Goal: Information Seeking & Learning: Learn about a topic

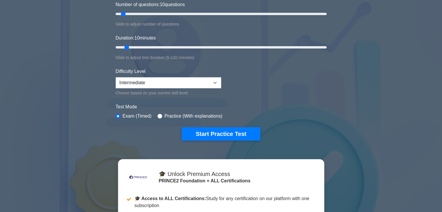
scroll to position [87, 0]
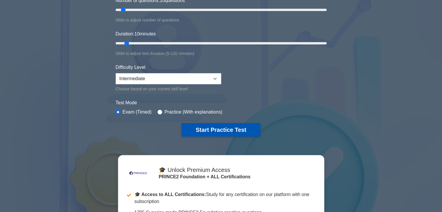
click at [246, 131] on button "Start Practice Test" at bounding box center [221, 129] width 78 height 13
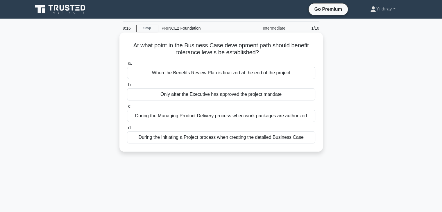
click at [249, 135] on div "During the Initiating a Project process when creating the detailed Business Case" at bounding box center [221, 137] width 188 height 12
click at [127, 130] on input "d. During the Initiating a Project process when creating the detailed Business …" at bounding box center [127, 128] width 0 height 4
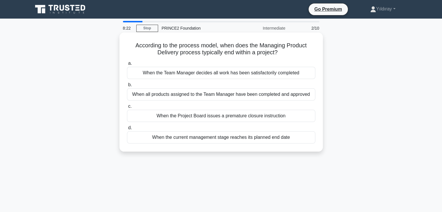
click at [223, 94] on div "When all products assigned to the Team Manager have been completed and approved" at bounding box center [221, 94] width 188 height 12
click at [127, 87] on input "b. When all products assigned to the Team Manager have been completed and appro…" at bounding box center [127, 85] width 0 height 4
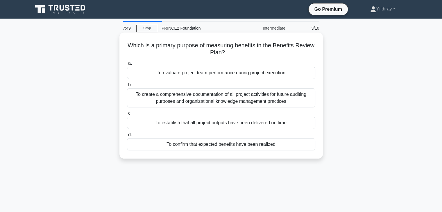
drag, startPoint x: 236, startPoint y: 145, endPoint x: 276, endPoint y: 143, distance: 40.2
click at [255, 144] on div "To confirm that expected benefits have been realized" at bounding box center [221, 144] width 188 height 12
click at [296, 142] on div "To confirm that expected benefits have been realized" at bounding box center [221, 144] width 188 height 12
click at [127, 137] on input "d. To confirm that expected benefits have been realized" at bounding box center [127, 135] width 0 height 4
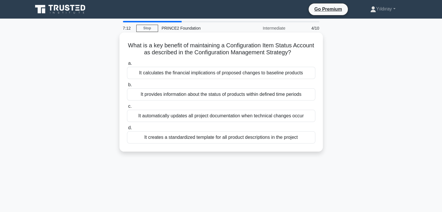
click at [221, 97] on div "It provides information about the status of products within defined time periods" at bounding box center [221, 94] width 188 height 12
click at [127, 87] on input "b. It provides information about the status of products within defined time per…" at bounding box center [127, 85] width 0 height 4
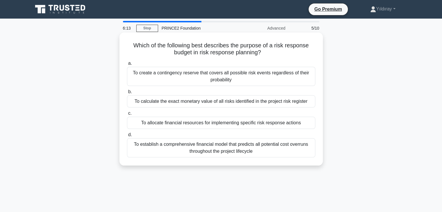
click at [250, 123] on div "To allocate financial resources for implementing specific risk response actions" at bounding box center [221, 123] width 188 height 12
click at [127, 115] on input "c. To allocate financial resources for implementing specific risk response acti…" at bounding box center [127, 114] width 0 height 4
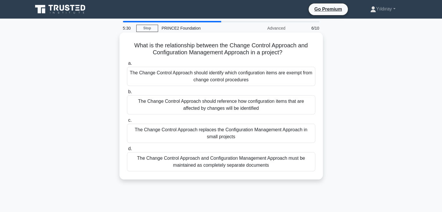
click at [273, 108] on div "The Change Control Approach should reference how configuration items that are a…" at bounding box center [221, 104] width 188 height 19
click at [127, 94] on input "b. The Change Control Approach should reference how configuration items that ar…" at bounding box center [127, 92] width 0 height 4
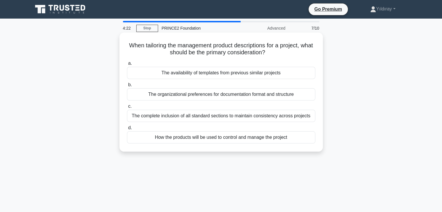
click at [243, 98] on div "The organizational preferences for documentation format and structure" at bounding box center [221, 94] width 188 height 12
click at [127, 87] on input "b. The organizational preferences for documentation format and structure" at bounding box center [127, 85] width 0 height 4
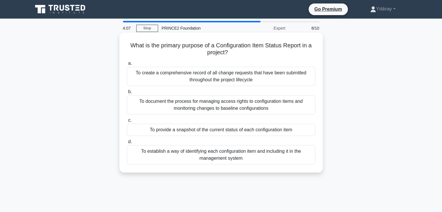
click at [254, 132] on div "To provide a snapshot of the current status of each configuration item" at bounding box center [221, 130] width 188 height 12
click at [127, 122] on input "c. To provide a snapshot of the current status of each configuration item" at bounding box center [127, 121] width 0 height 4
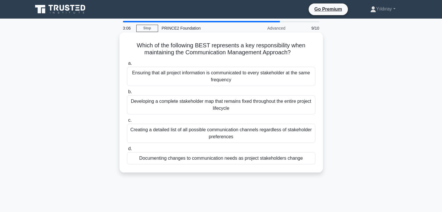
click at [246, 107] on div "Developing a complete stakeholder map that remains fixed throughout the entire …" at bounding box center [221, 104] width 188 height 19
click at [127, 94] on input "b. Developing a complete stakeholder map that remains fixed throughout the enti…" at bounding box center [127, 92] width 0 height 4
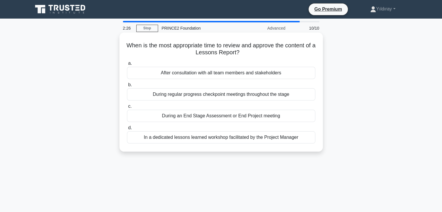
click at [239, 119] on div "During an End Stage Assessment or End Project meeting" at bounding box center [221, 116] width 188 height 12
click at [127, 108] on input "c. During an End Stage Assessment or End Project meeting" at bounding box center [127, 107] width 0 height 4
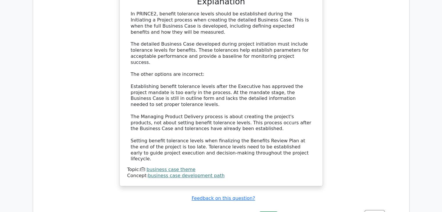
scroll to position [726, 0]
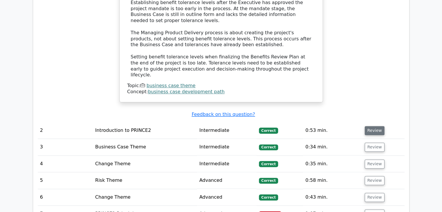
click at [375, 126] on button "Review" at bounding box center [375, 130] width 20 height 9
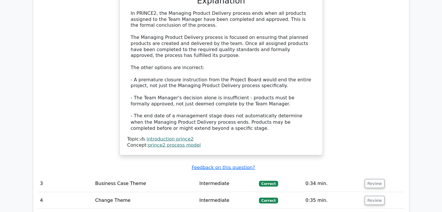
scroll to position [1017, 0]
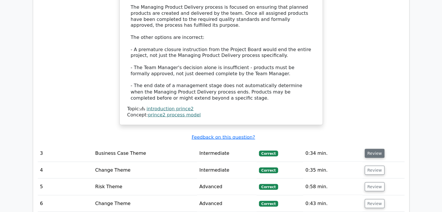
click at [376, 149] on button "Review" at bounding box center [375, 153] width 20 height 9
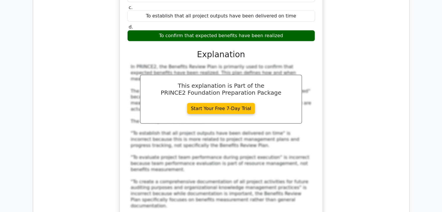
scroll to position [1308, 0]
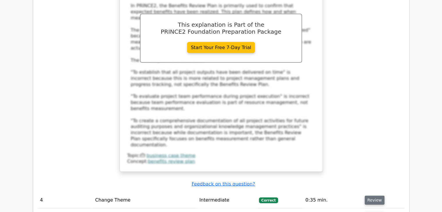
click at [377, 196] on button "Review" at bounding box center [375, 200] width 20 height 9
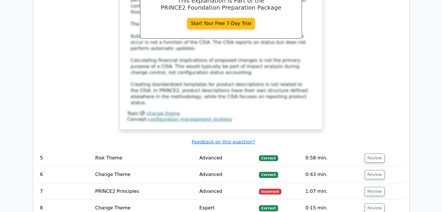
scroll to position [1685, 0]
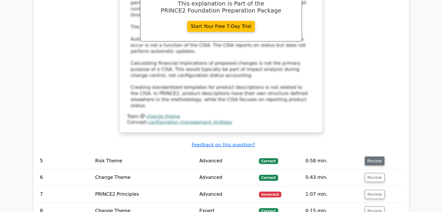
click at [376, 157] on button "Review" at bounding box center [375, 161] width 20 height 9
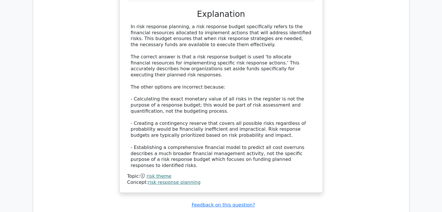
scroll to position [1976, 0]
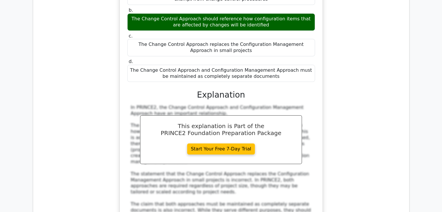
scroll to position [2266, 0]
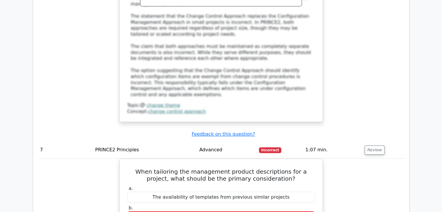
scroll to position [2412, 0]
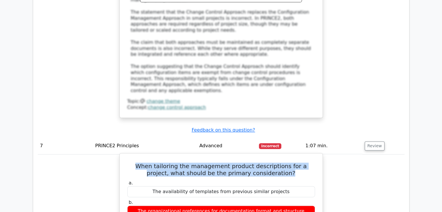
drag, startPoint x: 133, startPoint y: 40, endPoint x: 284, endPoint y: 47, distance: 151.0
click at [284, 163] on h5 "When tailoring the management product descriptions for a project, what should b…" at bounding box center [221, 170] width 189 height 14
copy h5 "When tailoring the management product descriptions for a project, what should b…"
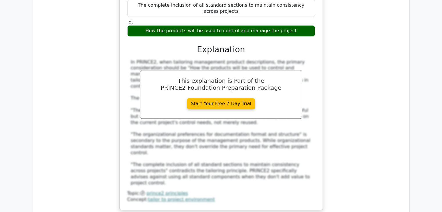
scroll to position [2644, 0]
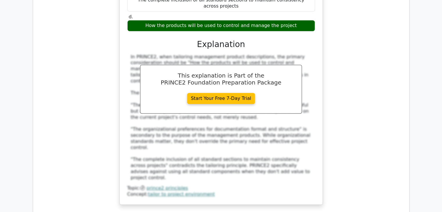
drag, startPoint x: 374, startPoint y: 83, endPoint x: 354, endPoint y: 89, distance: 20.1
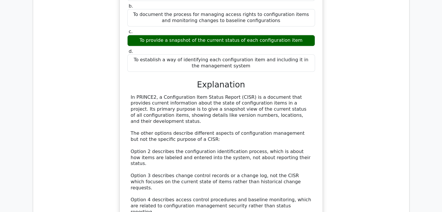
scroll to position [2935, 0]
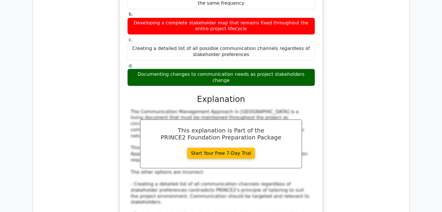
scroll to position [3254, 0]
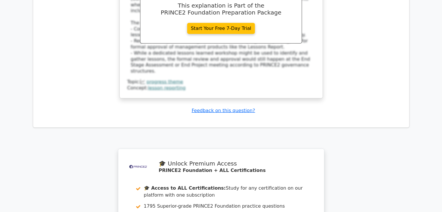
scroll to position [3727, 0]
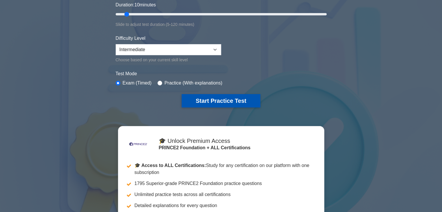
click at [230, 102] on button "Start Practice Test" at bounding box center [221, 100] width 78 height 13
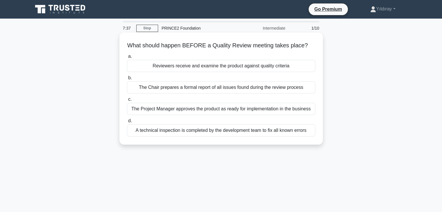
click at [241, 69] on div "Reviewers receive and examine the product against quality criteria" at bounding box center [221, 66] width 188 height 12
click at [127, 58] on input "a. Reviewers receive and examine the product against quality criteria" at bounding box center [127, 57] width 0 height 4
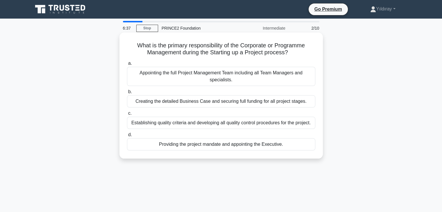
click at [238, 104] on div "Creating the detailed Business Case and securing full funding for all project s…" at bounding box center [221, 101] width 188 height 12
click at [127, 94] on input "b. Creating the detailed Business Case and securing full funding for all projec…" at bounding box center [127, 92] width 0 height 4
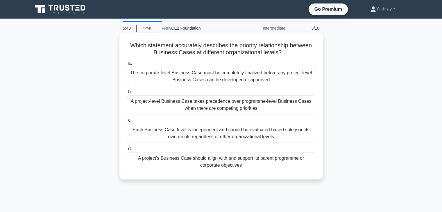
click at [264, 164] on div "A project's Business Case should align with and support its parent programme or…" at bounding box center [221, 161] width 188 height 19
click at [127, 151] on input "d. A project's Business Case should align with and support its parent programme…" at bounding box center [127, 149] width 0 height 4
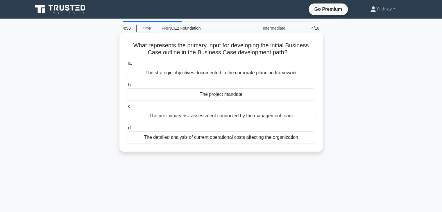
click at [236, 75] on div "The strategic objectives documented in the corporate planning framework" at bounding box center [221, 73] width 188 height 12
click at [127, 65] on input "a. The strategic objectives documented in the corporate planning framework" at bounding box center [127, 64] width 0 height 4
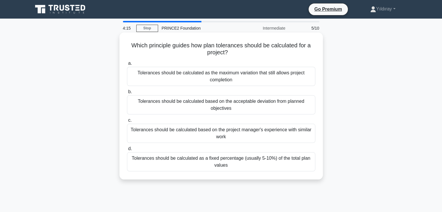
click at [287, 109] on div "Tolerances should be calculated based on the acceptable deviation from planned …" at bounding box center [221, 104] width 188 height 19
click at [127, 94] on input "b. Tolerances should be calculated based on the acceptable deviation from plann…" at bounding box center [127, 92] width 0 height 4
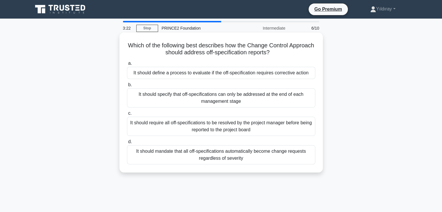
click at [250, 74] on div "It should define a process to evaluate if the off-specification requires correc…" at bounding box center [221, 73] width 188 height 12
click at [127, 65] on input "a. It should define a process to evaluate if the off-specification requires cor…" at bounding box center [127, 64] width 0 height 4
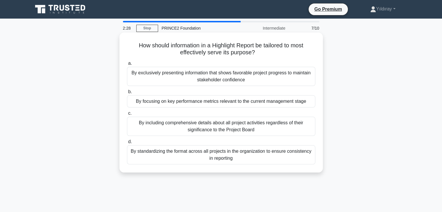
click at [241, 103] on div "By focusing on key performance metrics relevant to the current management stage" at bounding box center [221, 101] width 188 height 12
click at [127, 94] on input "b. By focusing on key performance metrics relevant to the current management st…" at bounding box center [127, 92] width 0 height 4
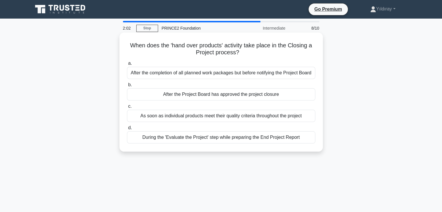
click at [255, 96] on div "After the Project Board has approved the project closure" at bounding box center [221, 94] width 188 height 12
click at [127, 87] on input "b. After the Project Board has approved the project closure" at bounding box center [127, 85] width 0 height 4
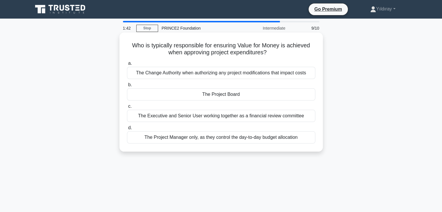
click at [234, 94] on div "The Project Board" at bounding box center [221, 94] width 188 height 12
click at [127, 87] on input "b. The Project Board" at bounding box center [127, 85] width 0 height 4
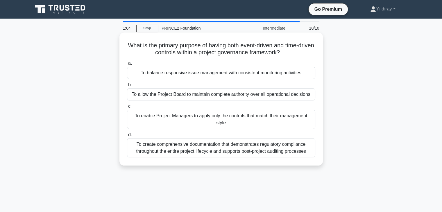
click at [246, 75] on div "To balance responsive issue management with consistent monitoring activities" at bounding box center [221, 73] width 188 height 12
click at [127, 65] on input "a. To balance responsive issue management with consistent monitoring activities" at bounding box center [127, 64] width 0 height 4
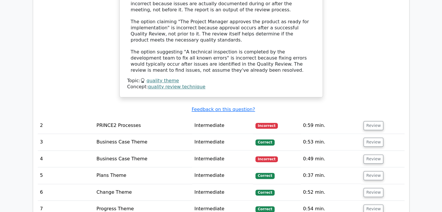
scroll to position [697, 0]
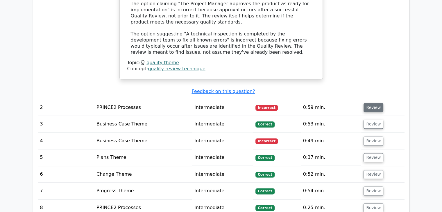
click at [371, 103] on button "Review" at bounding box center [374, 107] width 20 height 9
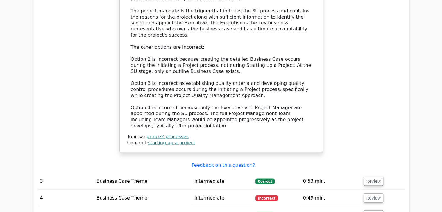
scroll to position [1017, 0]
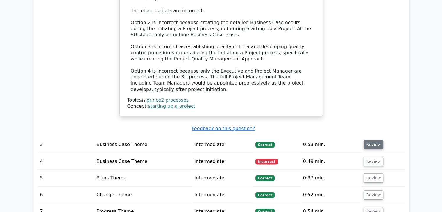
click at [370, 140] on button "Review" at bounding box center [374, 144] width 20 height 9
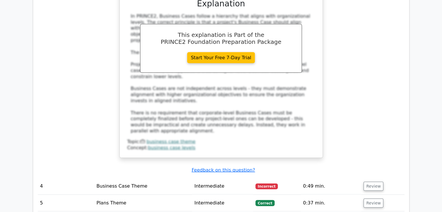
scroll to position [1308, 0]
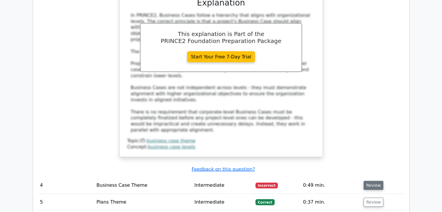
click at [370, 181] on button "Review" at bounding box center [374, 185] width 20 height 9
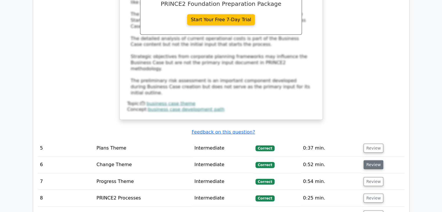
scroll to position [1656, 0]
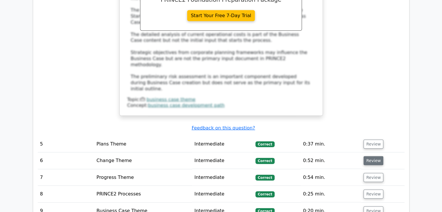
drag, startPoint x: 372, startPoint y: 54, endPoint x: 370, endPoint y: 75, distance: 20.8
click at [372, 140] on button "Review" at bounding box center [374, 144] width 20 height 9
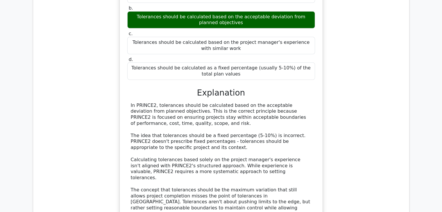
scroll to position [1860, 0]
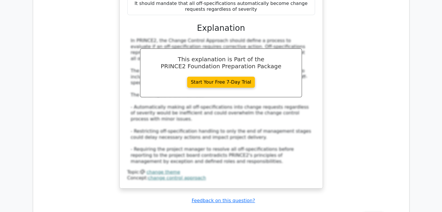
scroll to position [2266, 0]
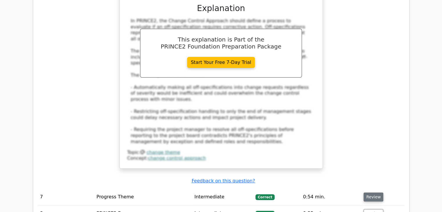
click at [372, 193] on button "Review" at bounding box center [374, 197] width 20 height 9
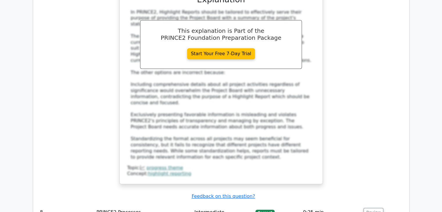
scroll to position [2615, 0]
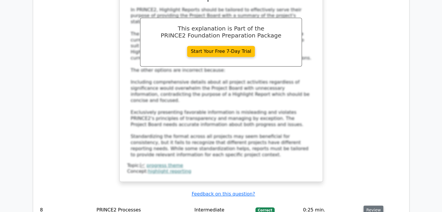
click at [370, 206] on button "Review" at bounding box center [374, 210] width 20 height 9
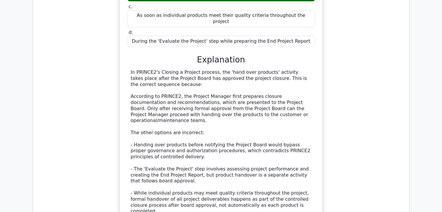
scroll to position [2906, 0]
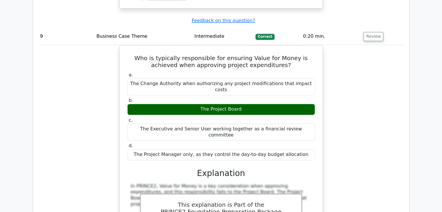
scroll to position [3138, 0]
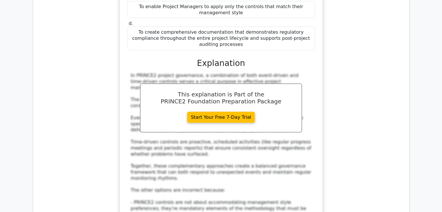
scroll to position [3516, 0]
